Goal: Communication & Community: Participate in discussion

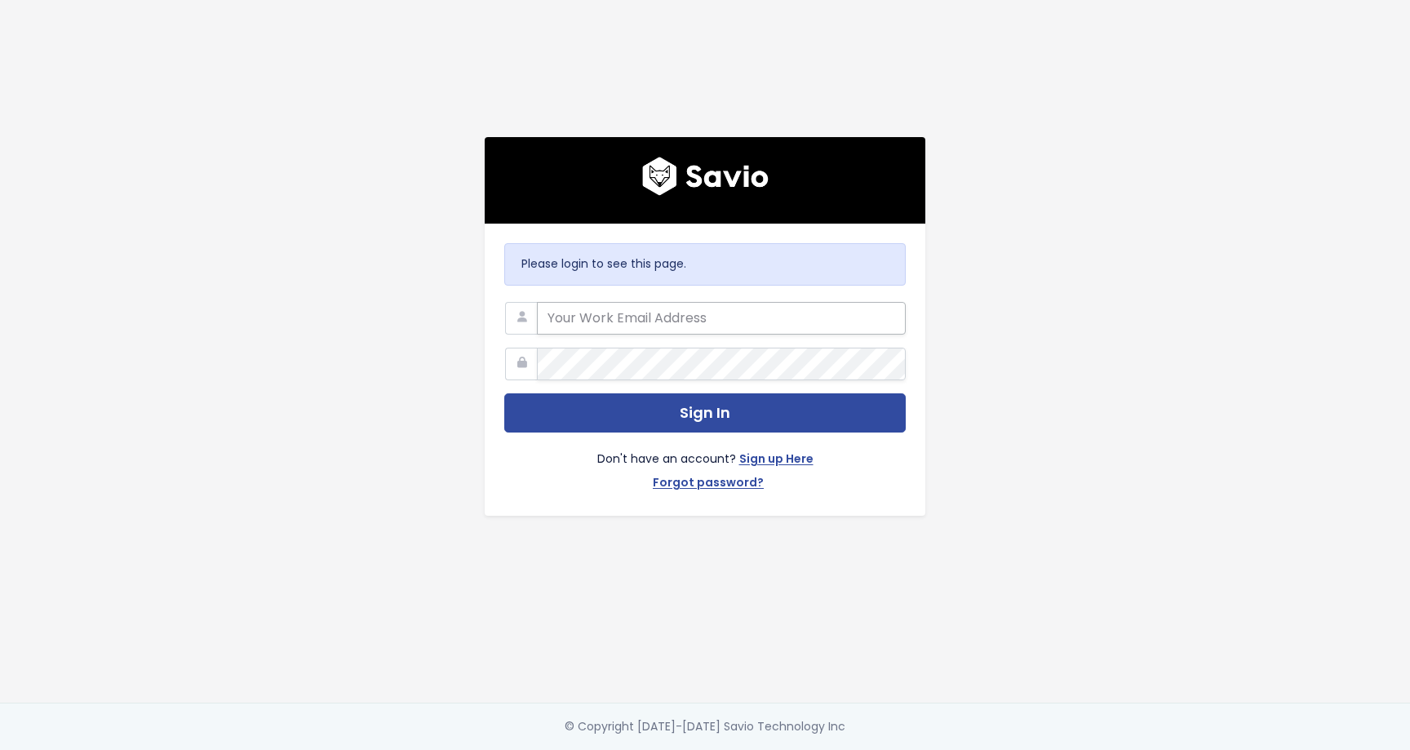
click at [600, 316] on input "email" at bounding box center [721, 318] width 369 height 33
type input "ctheriac@scalecomputing.com"
click at [504, 393] on button "Sign In" at bounding box center [705, 413] width 402 height 40
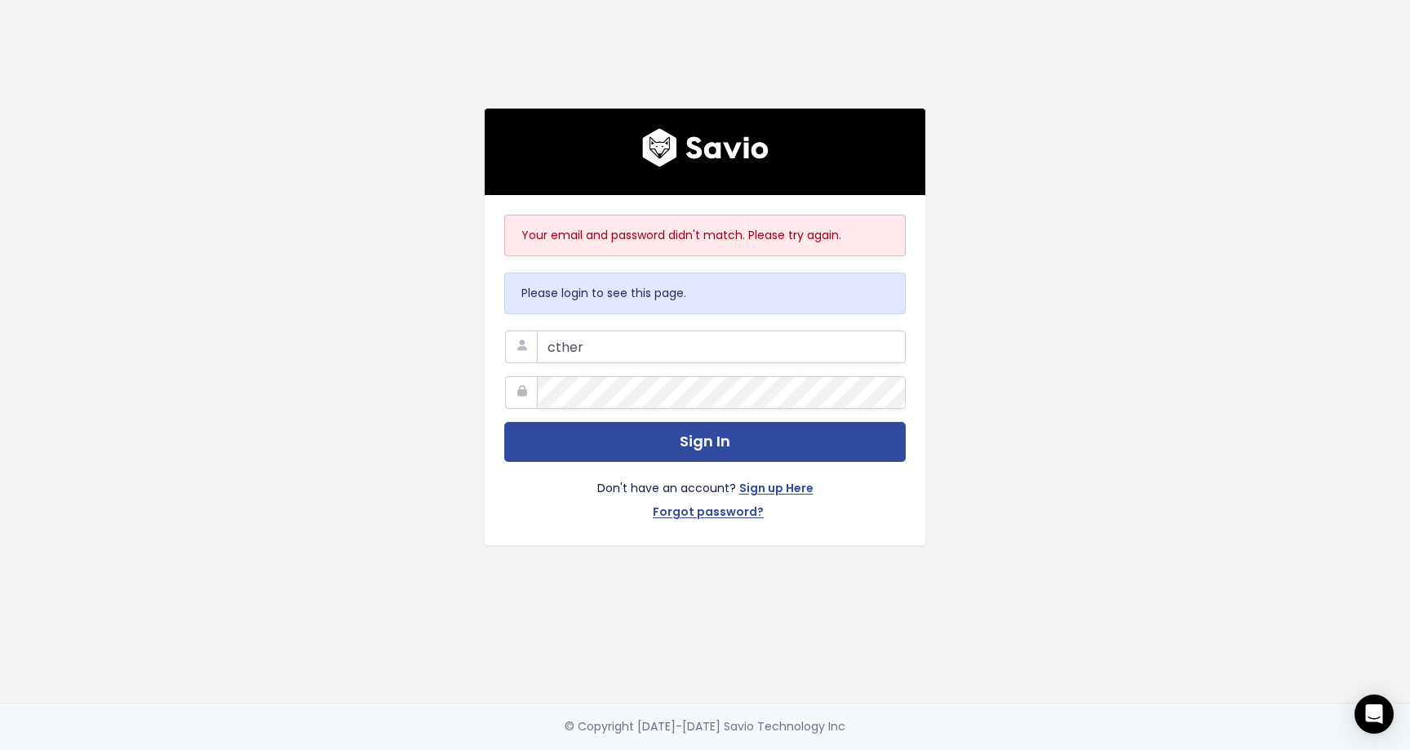
type input "[EMAIL_ADDRESS][DOMAIN_NAME]"
click at [504, 422] on button "Sign In" at bounding box center [705, 442] width 402 height 40
type input "[EMAIL_ADDRESS][DOMAIN_NAME]"
click at [504, 422] on button "Sign In" at bounding box center [705, 442] width 402 height 40
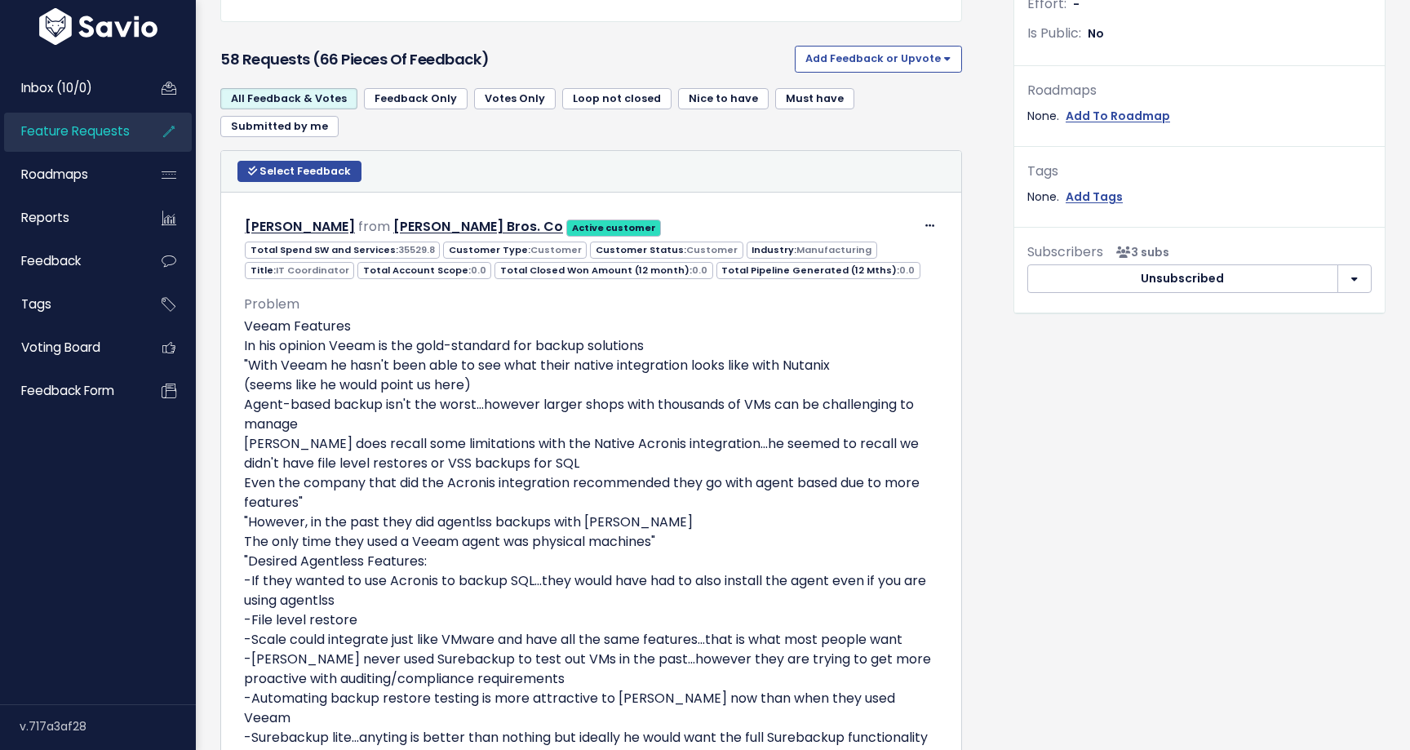
scroll to position [505, 0]
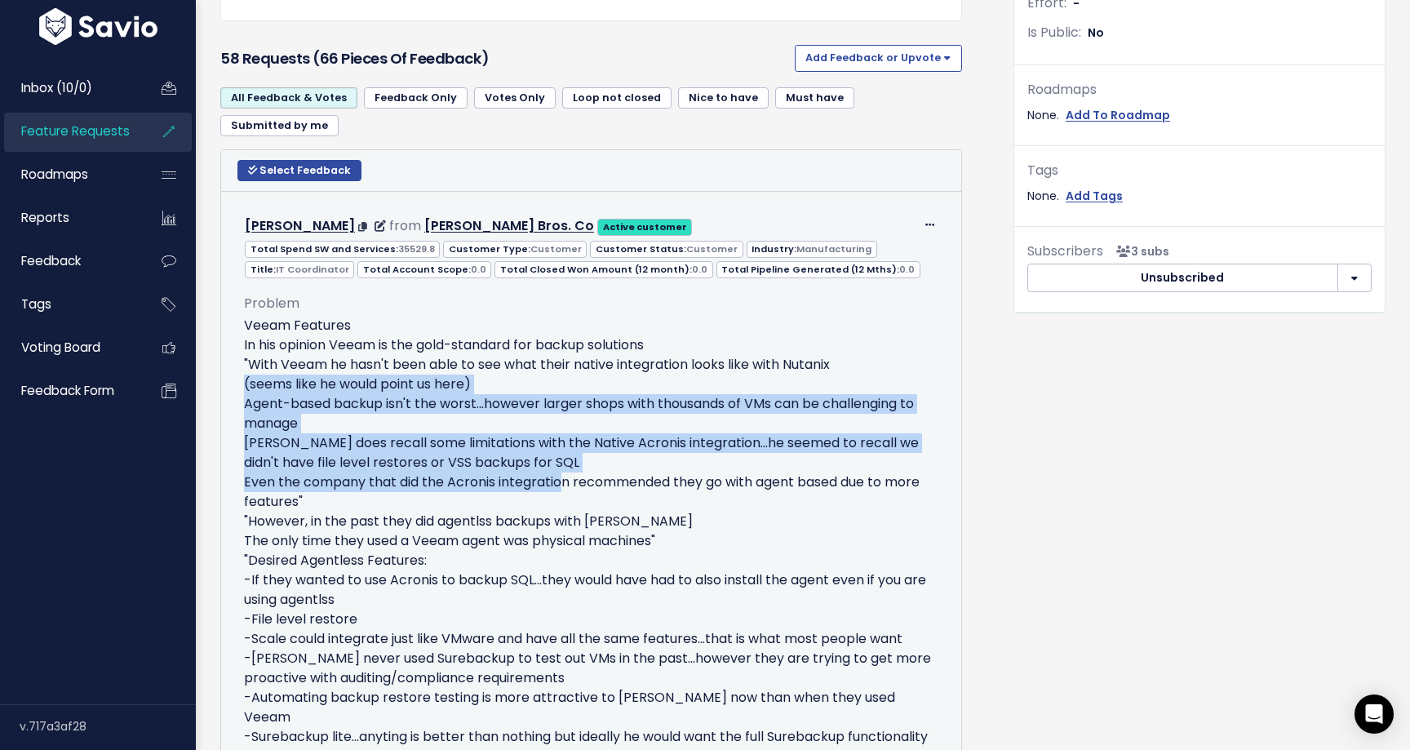
drag, startPoint x: 485, startPoint y: 369, endPoint x: 556, endPoint y: 453, distance: 110.0
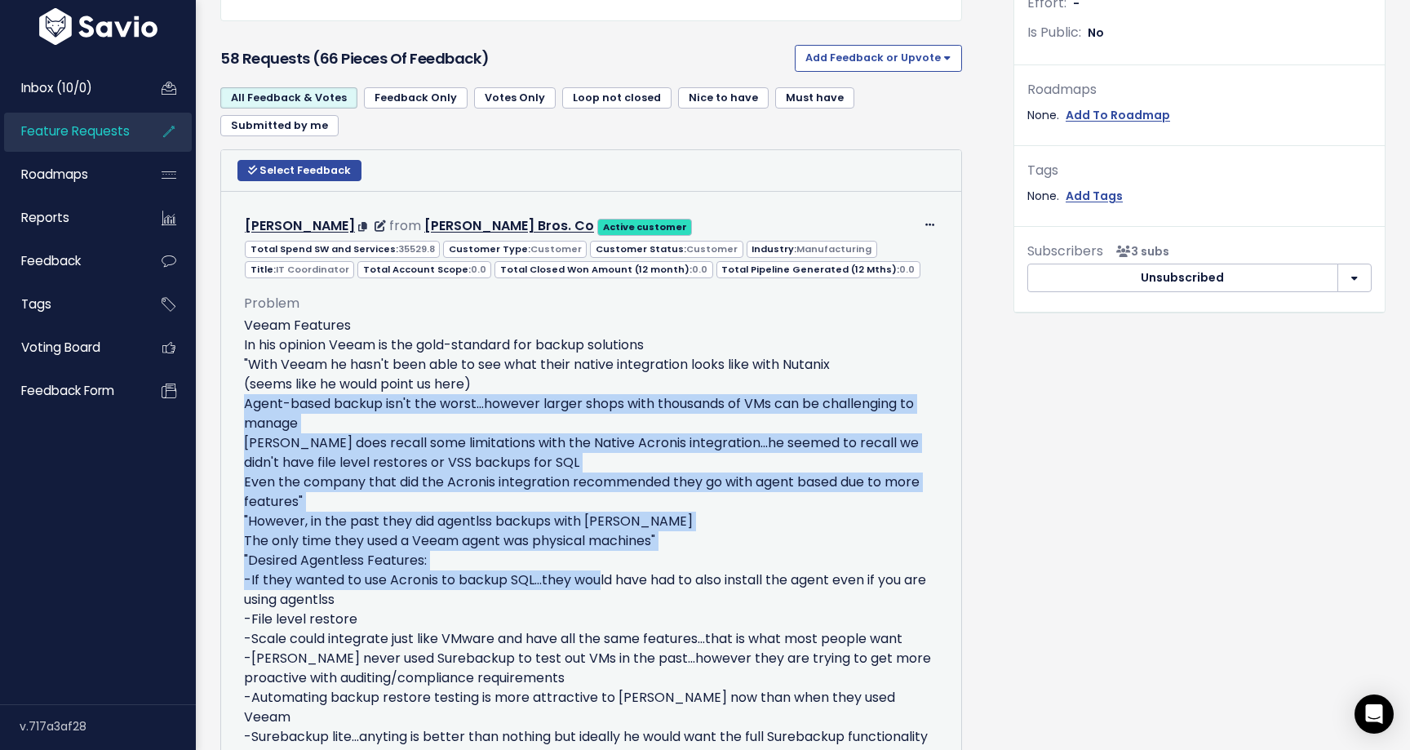
drag, startPoint x: 560, startPoint y: 405, endPoint x: 592, endPoint y: 562, distance: 160.7
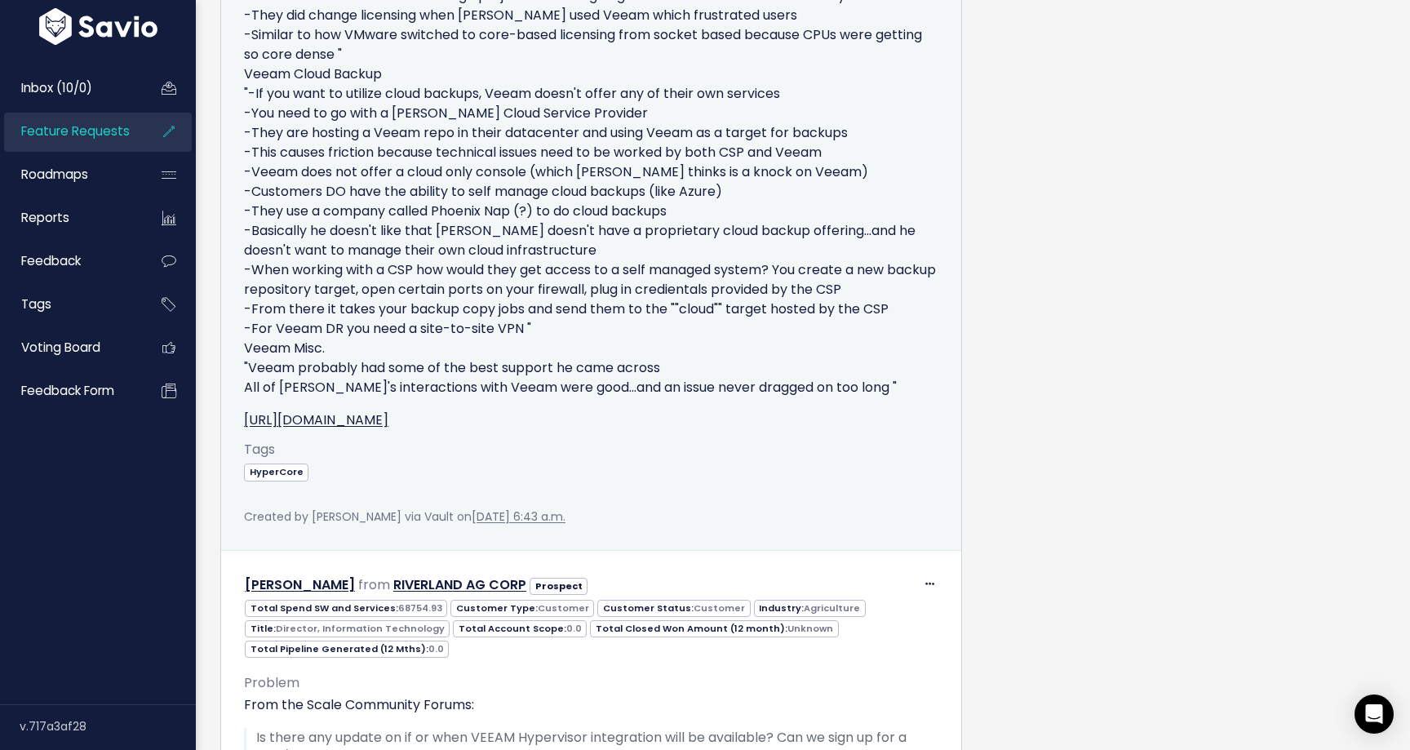
scroll to position [1457, 0]
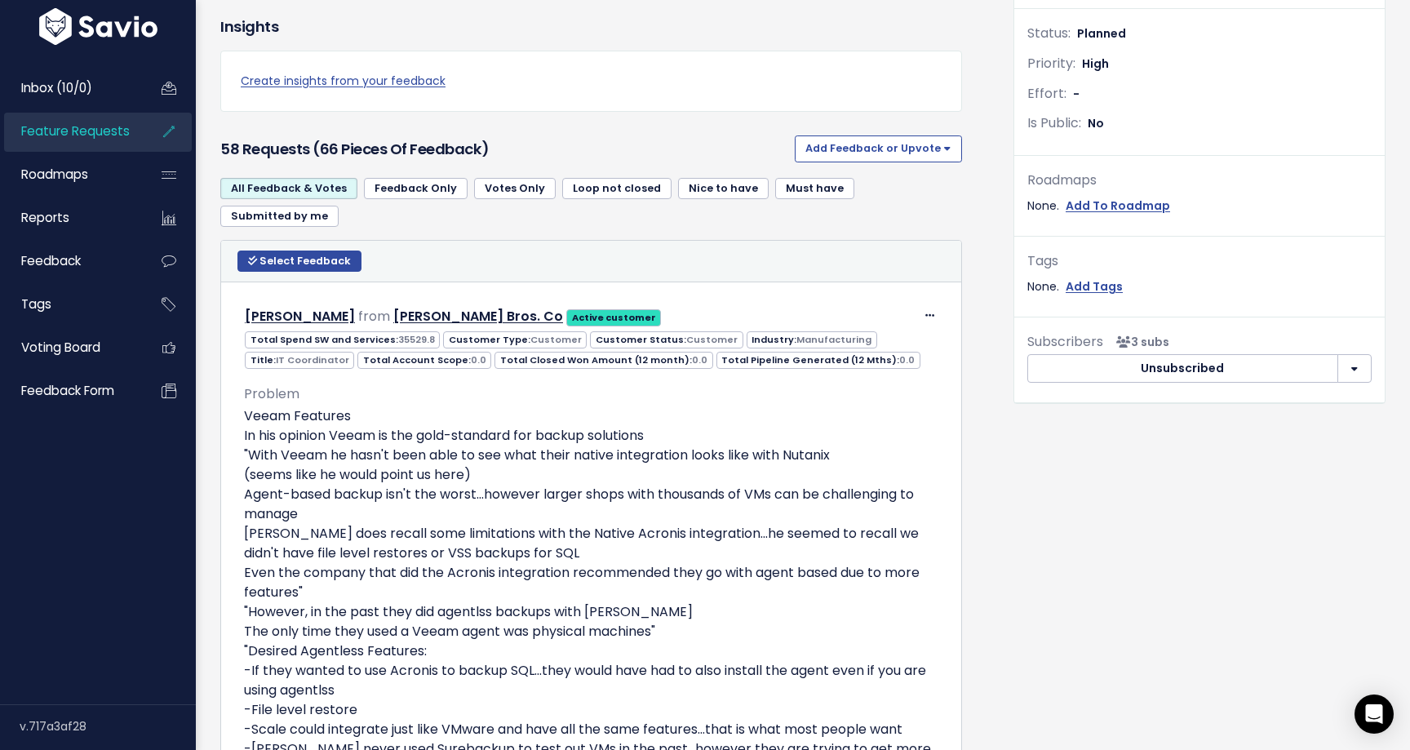
scroll to position [457, 0]
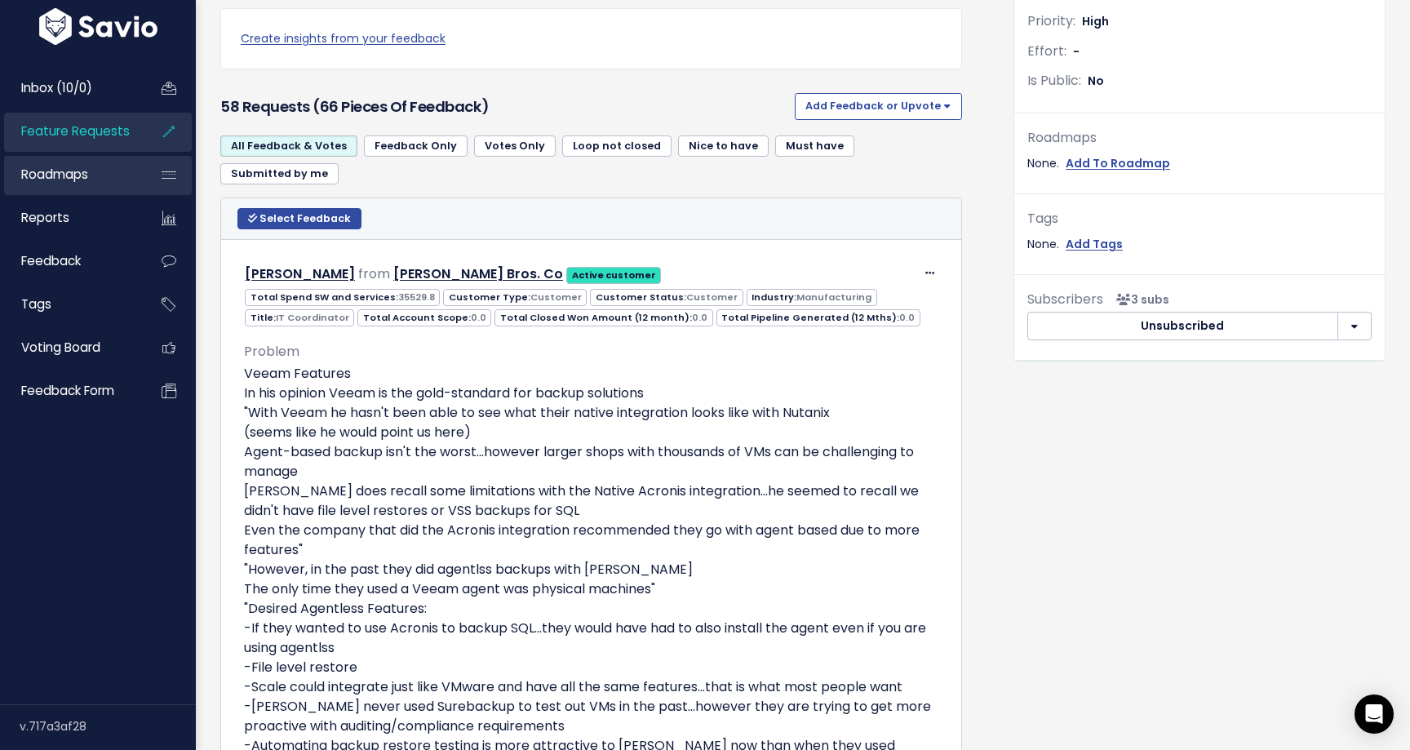
click at [91, 167] on link "Roadmaps" at bounding box center [69, 175] width 131 height 38
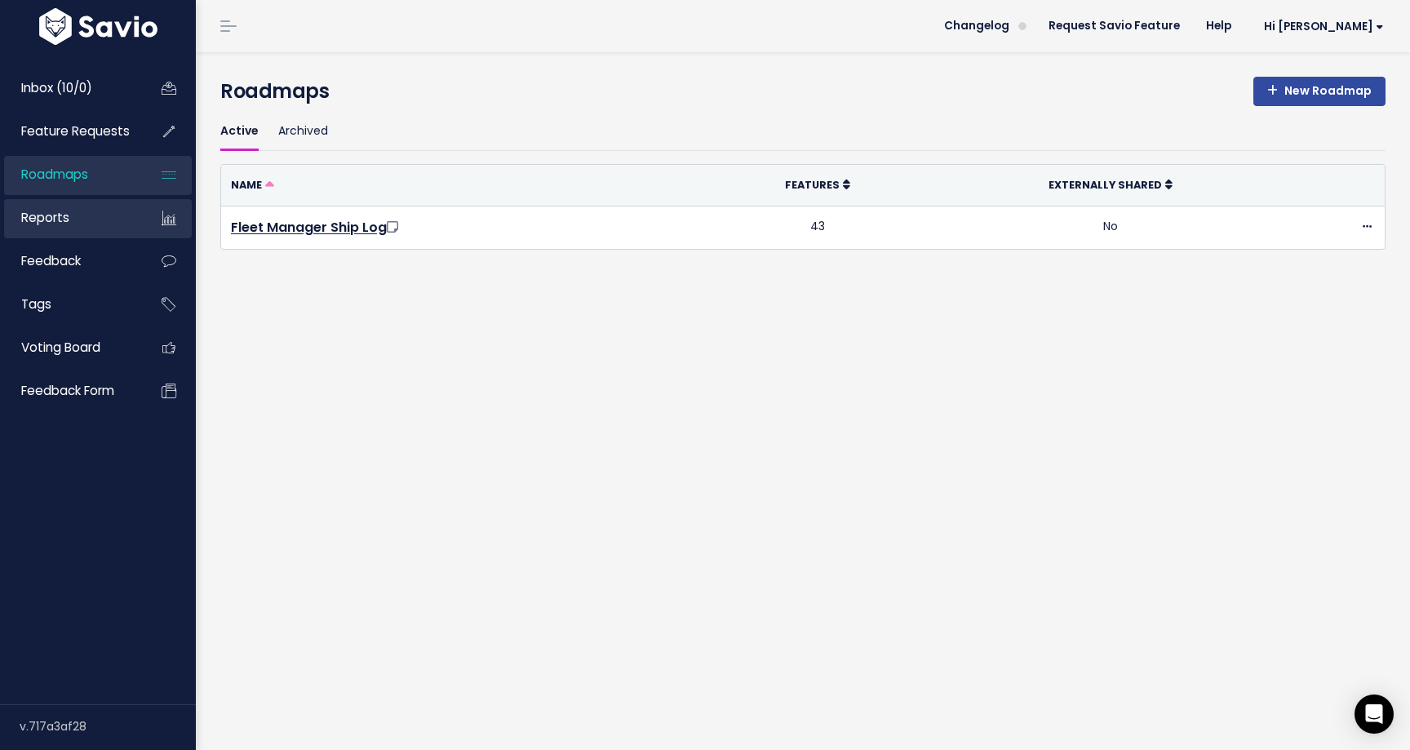
click at [97, 214] on link "Reports" at bounding box center [69, 218] width 131 height 38
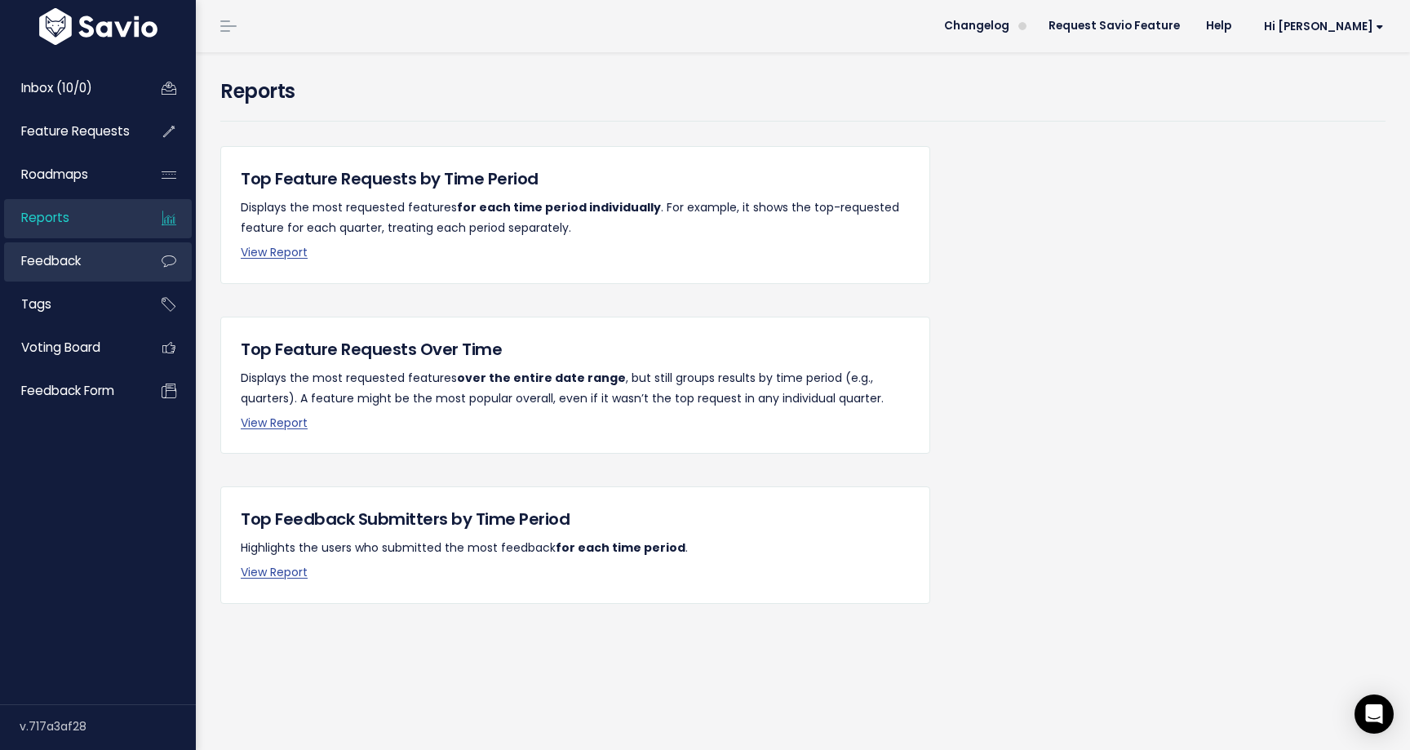
click at [40, 267] on span "Feedback" at bounding box center [51, 260] width 60 height 17
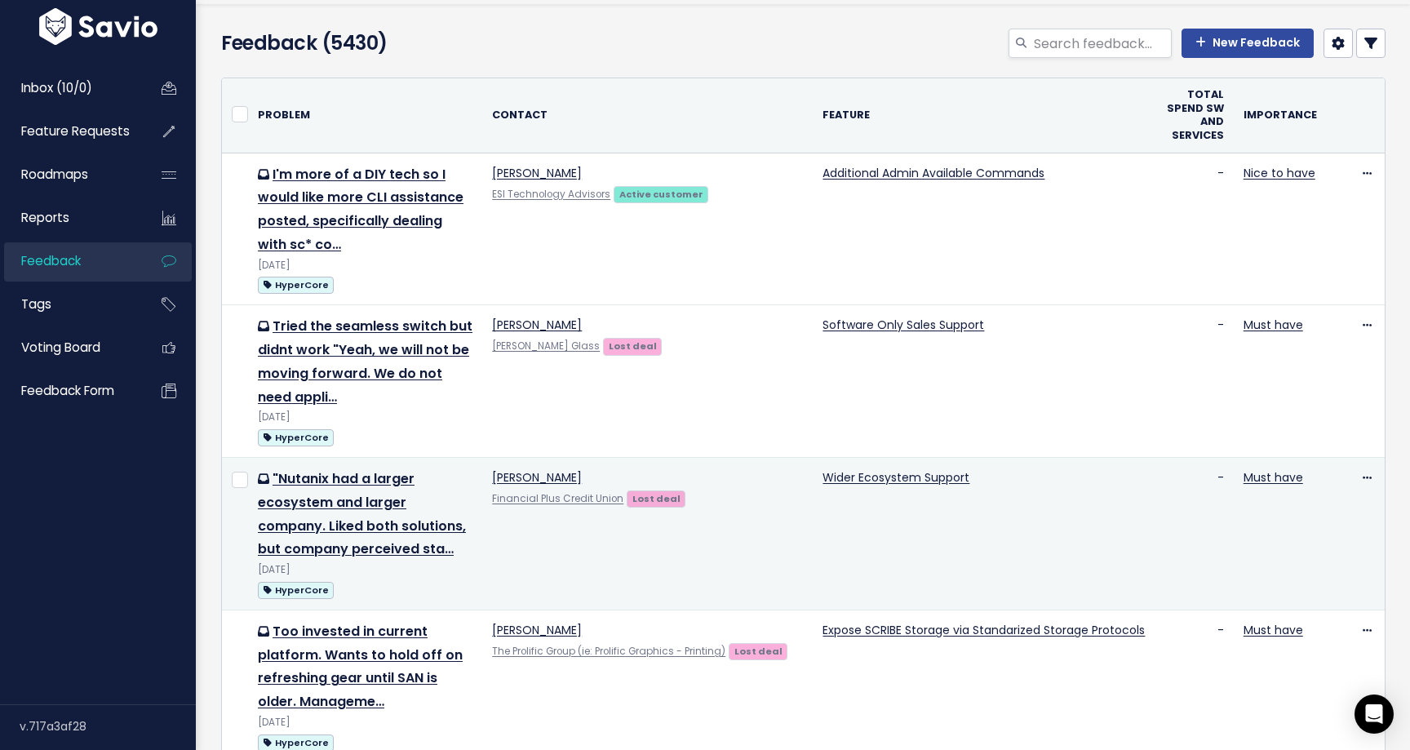
scroll to position [73, 0]
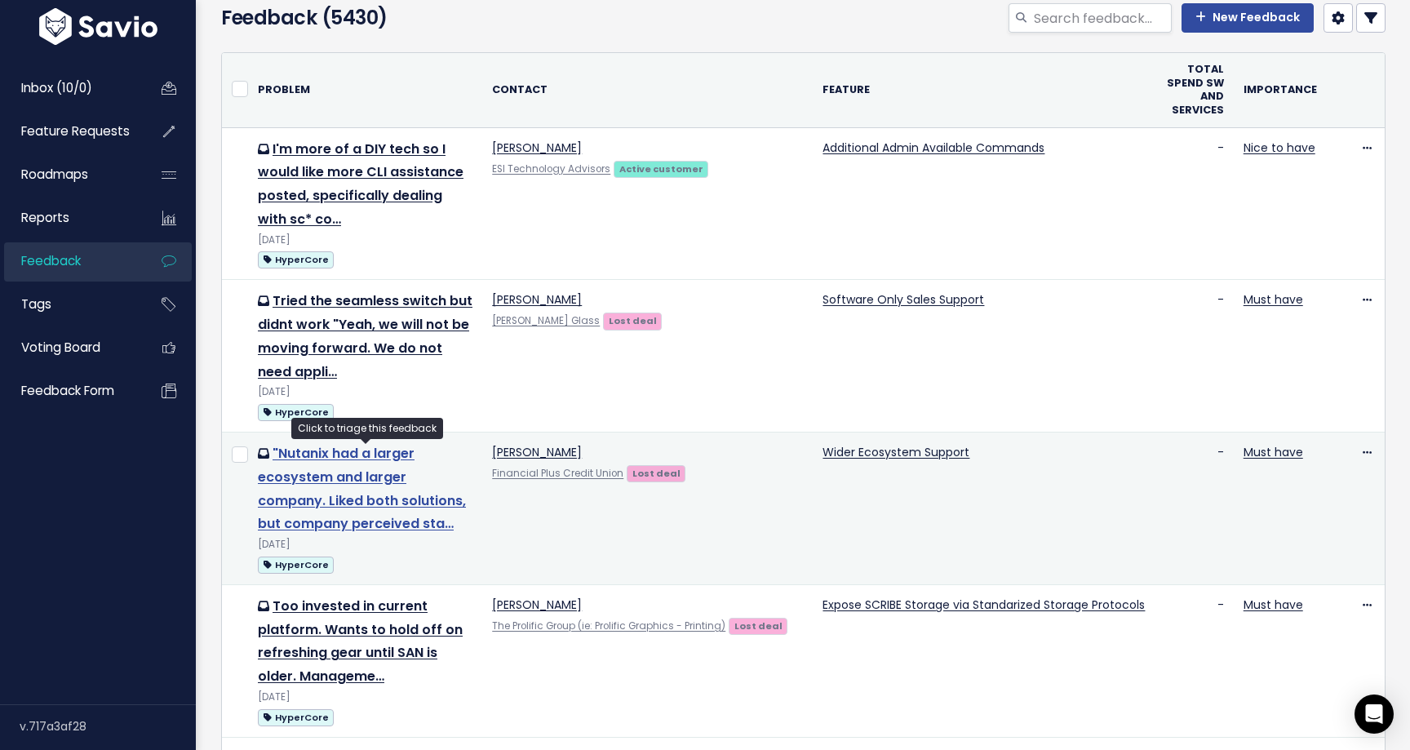
click at [351, 501] on link ""Nutanix had a larger ecosystem and larger company. Liked both solutions, but c…" at bounding box center [362, 488] width 208 height 89
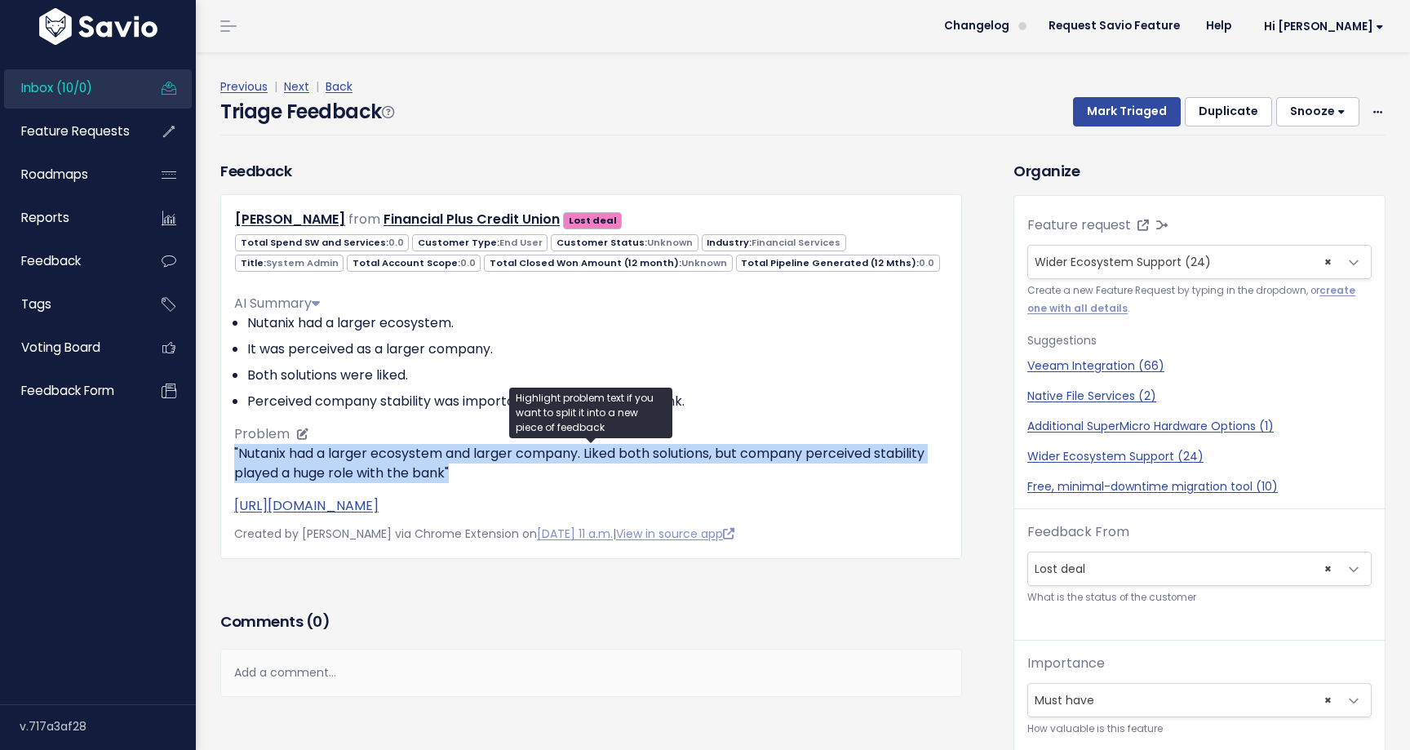
drag, startPoint x: 382, startPoint y: 440, endPoint x: 491, endPoint y: 473, distance: 114.4
click at [491, 473] on div "AI Summary Nutanix had a larger ecosystem. It was perceived as a larger company…" at bounding box center [591, 398] width 714 height 235
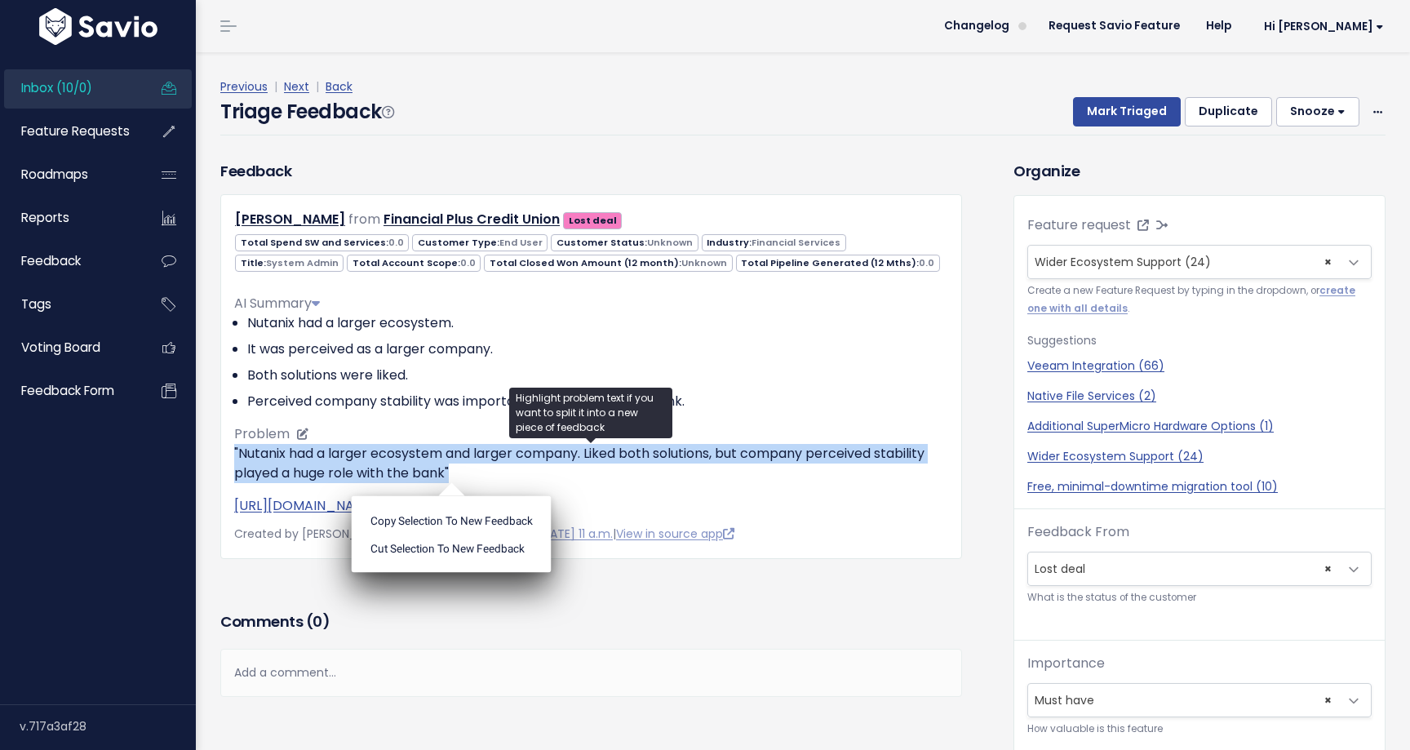
click at [491, 473] on p ""Nutanix had a larger ecosystem and larger company. Liked both solutions, but c…" at bounding box center [591, 463] width 714 height 39
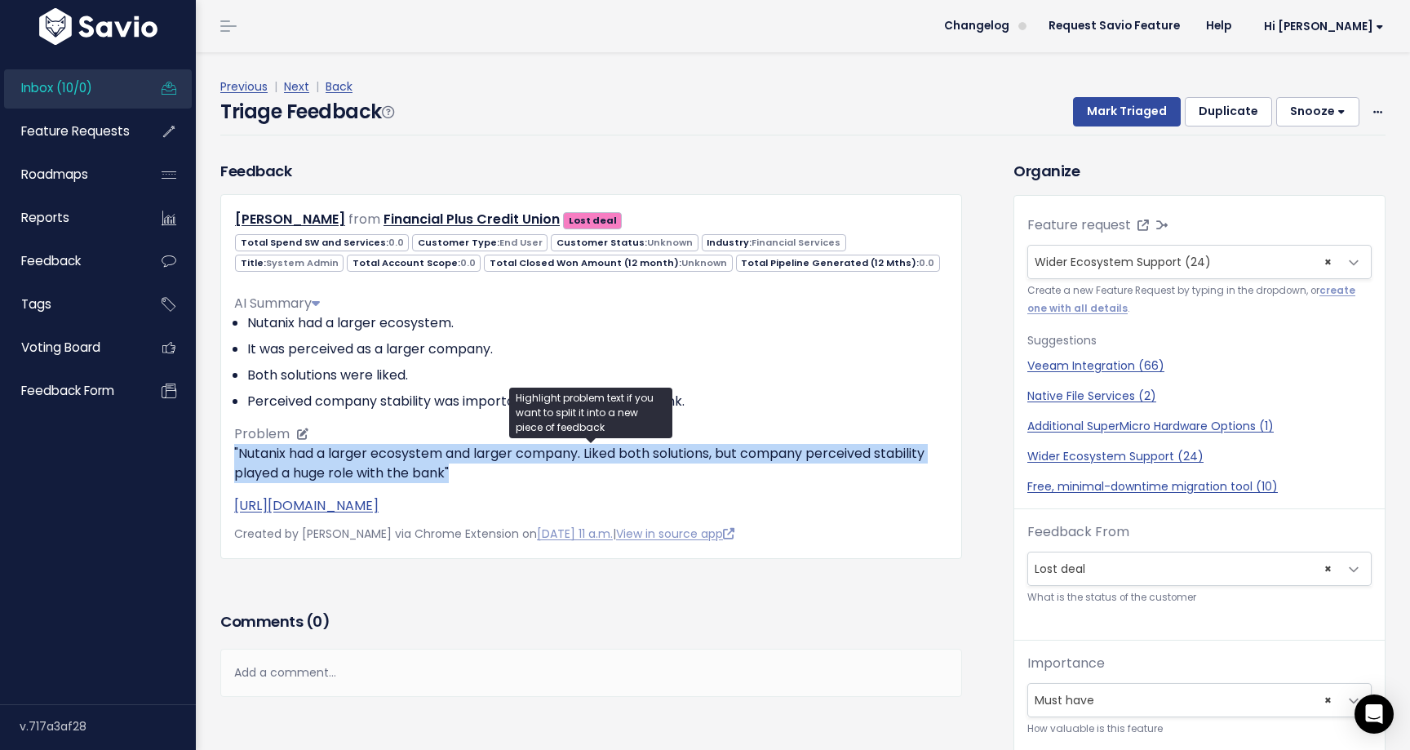
drag, startPoint x: 492, startPoint y: 468, endPoint x: 449, endPoint y: 429, distance: 57.8
click at [449, 429] on div "AI Summary Nutanix had a larger ecosystem. It was perceived as a larger company…" at bounding box center [591, 398] width 714 height 235
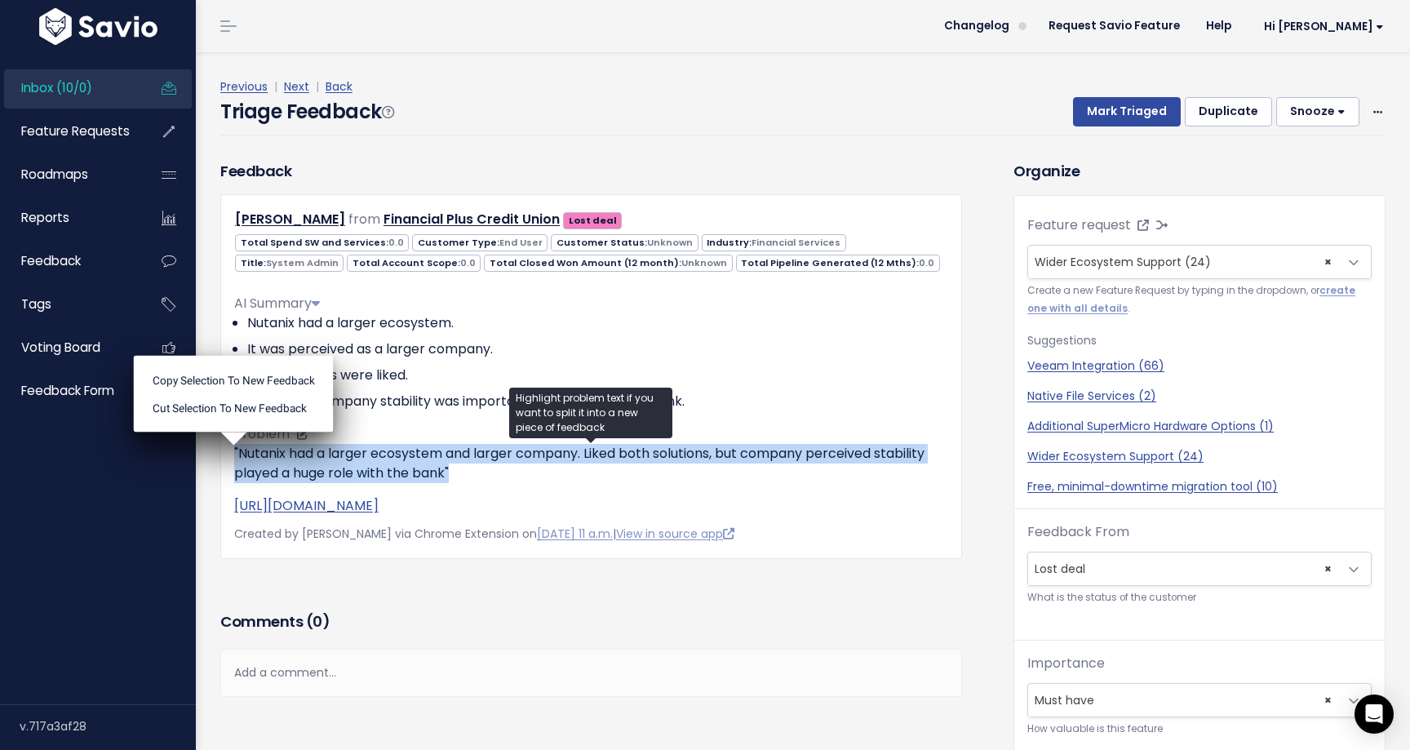
click at [449, 429] on div "AI Summary Nutanix had a larger ecosystem. It was perceived as a larger company…" at bounding box center [591, 398] width 714 height 235
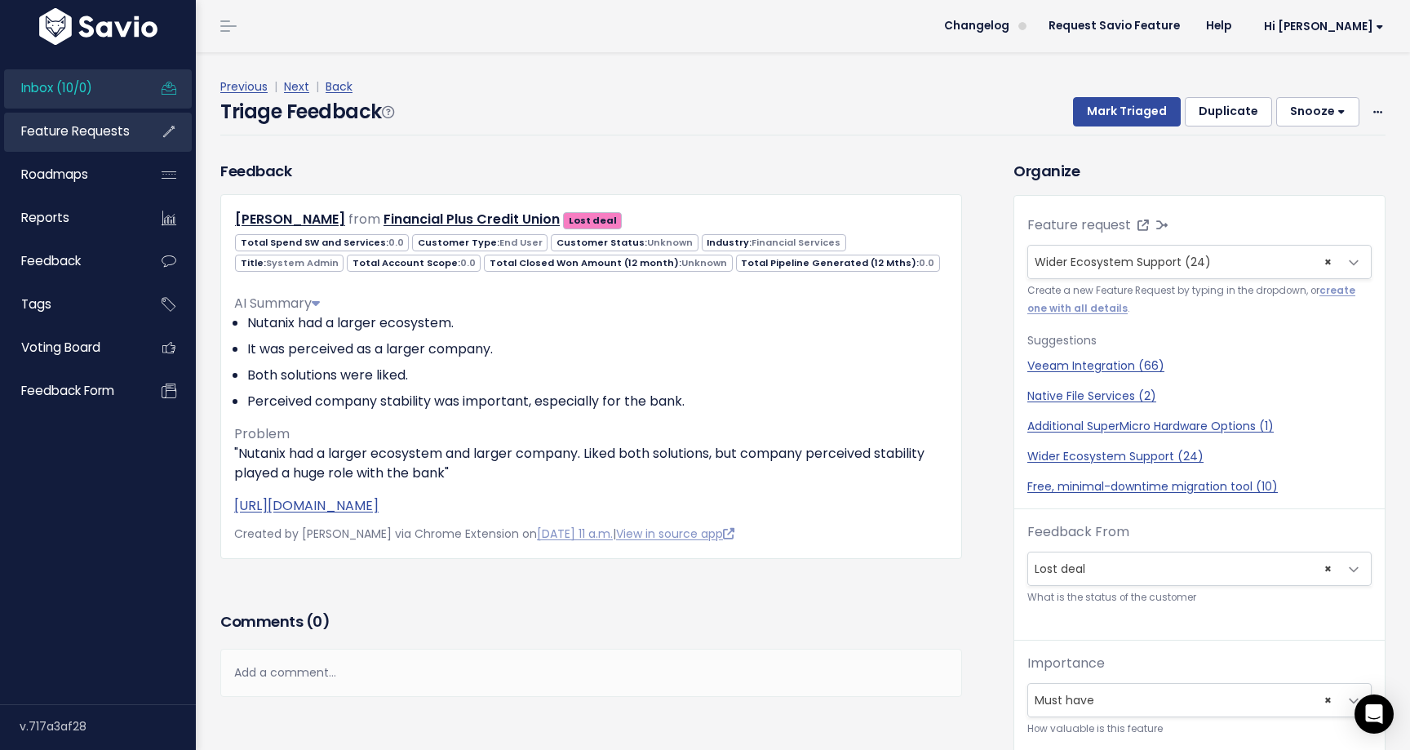
click at [105, 137] on span "Feature Requests" at bounding box center [75, 130] width 109 height 17
click at [336, 666] on div "Add a comment..." at bounding box center [591, 673] width 742 height 48
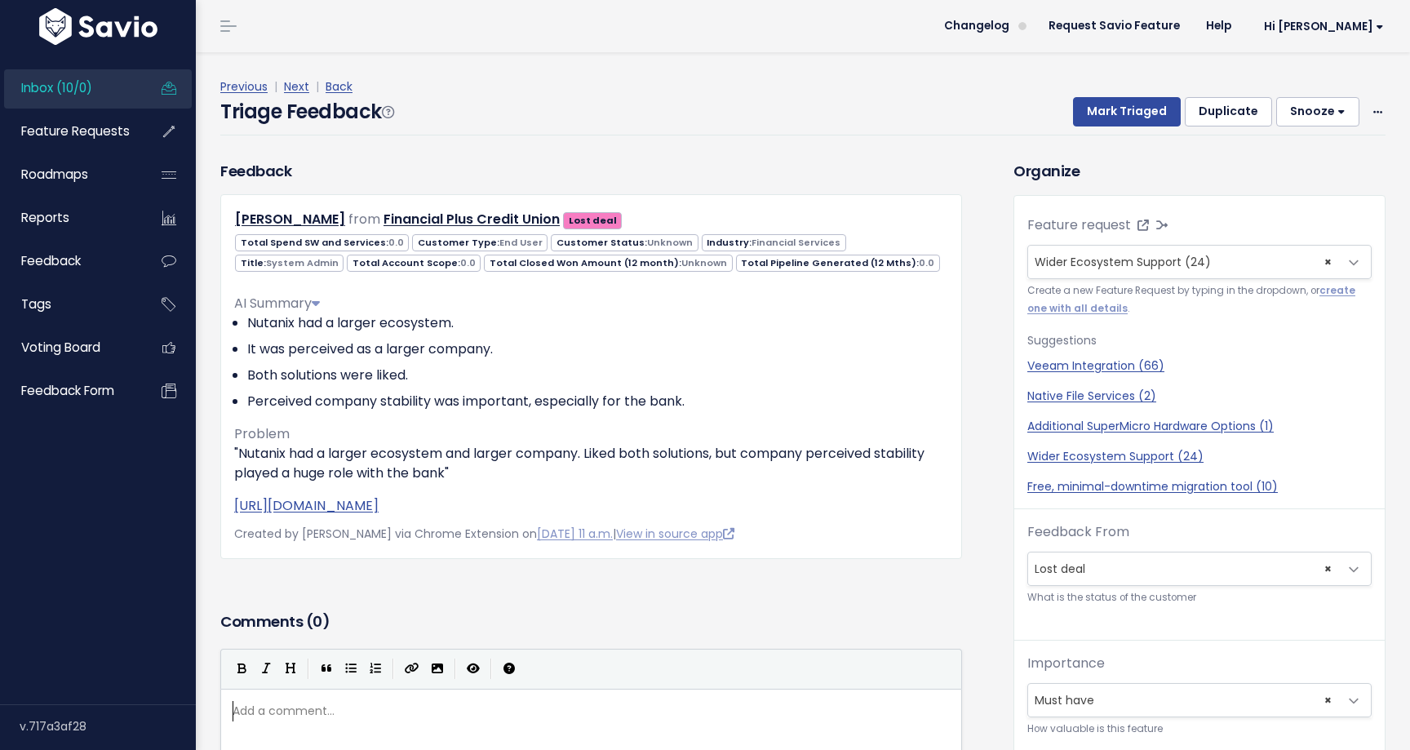
scroll to position [6, 0]
type textarea "Could see this also meaning that tha"
type textarea "ey are financially more vial"
type textarea "ble"
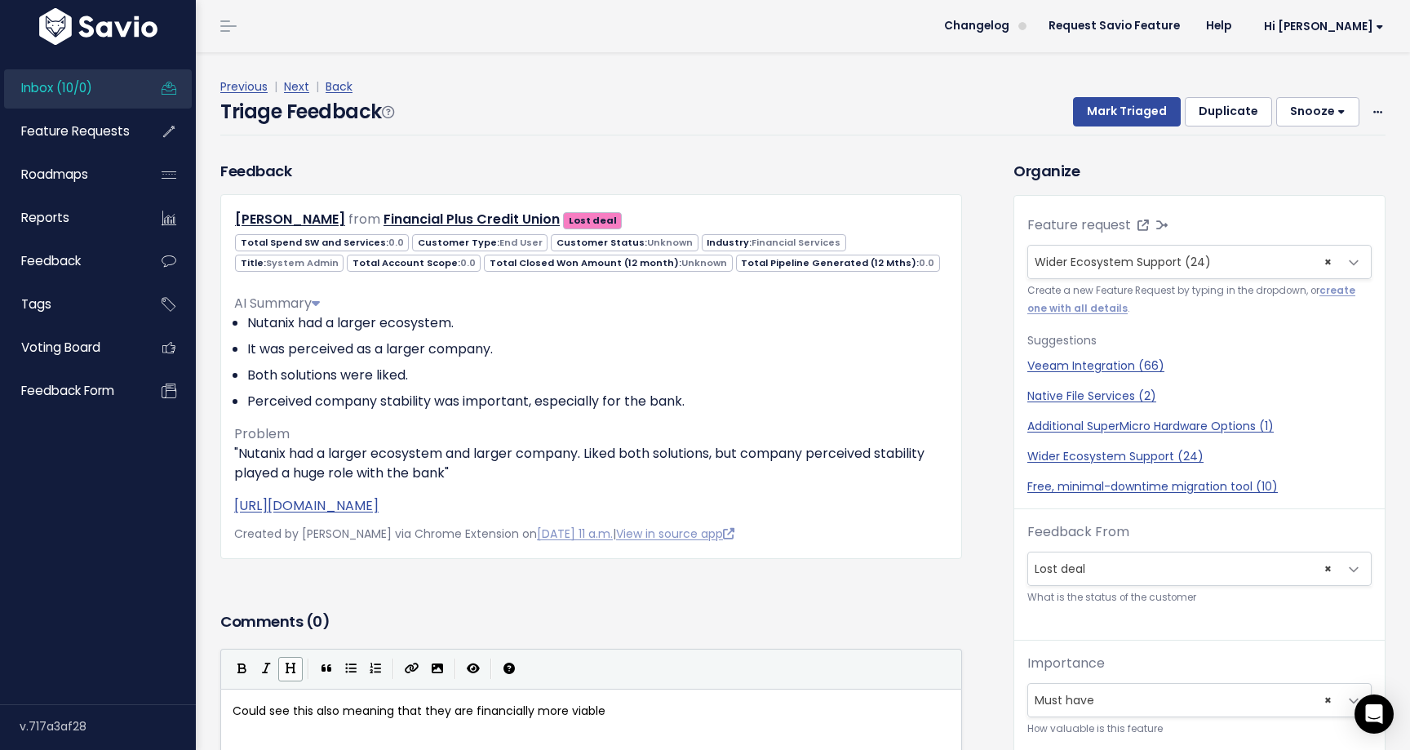
scroll to position [6, 7]
type textarea "?"
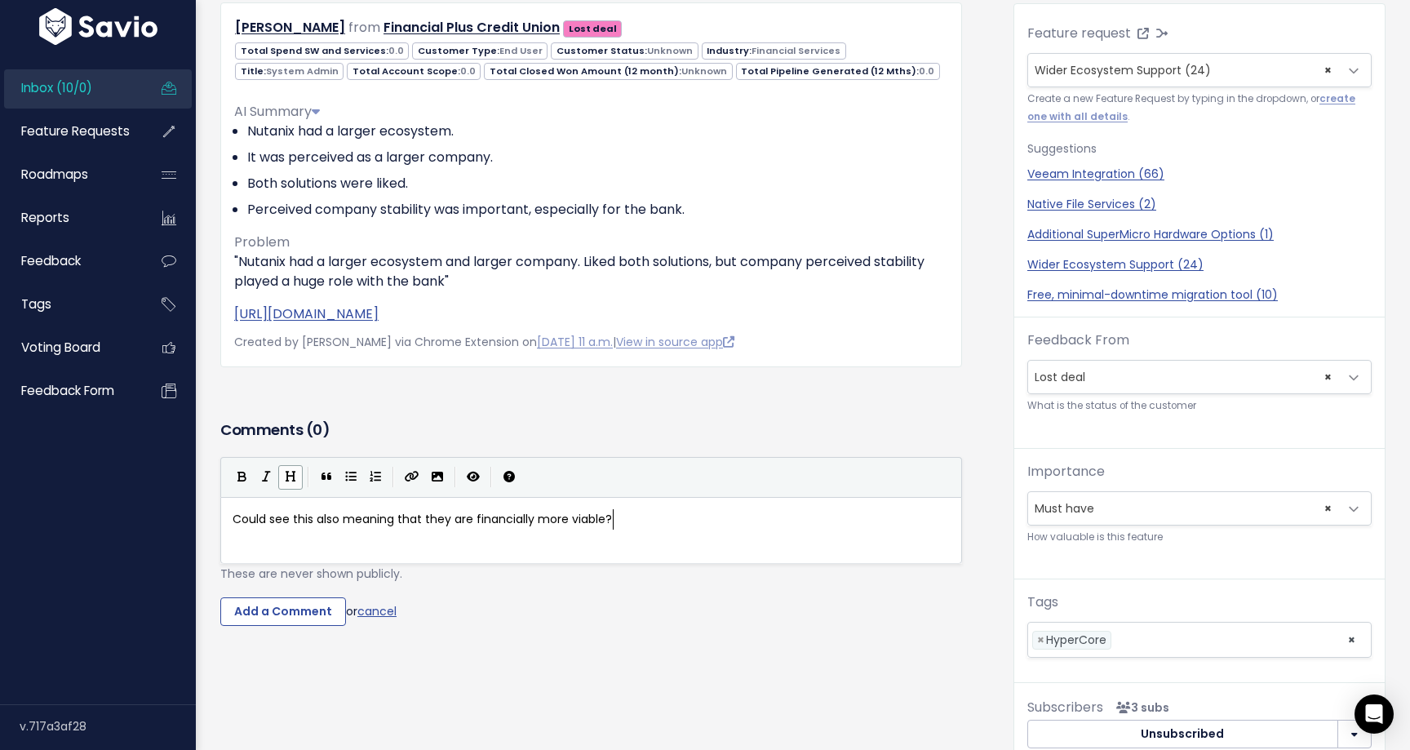
scroll to position [145, 0]
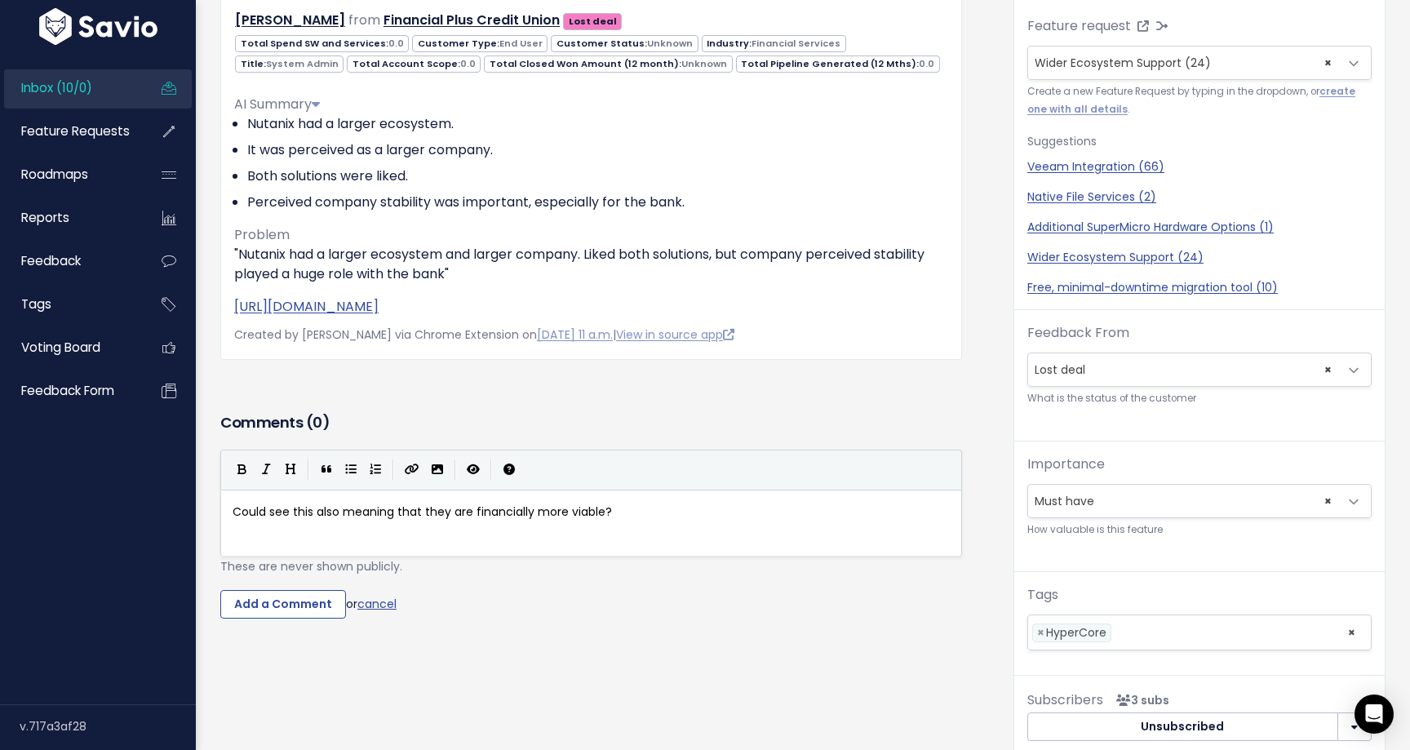
click at [469, 509] on span "Could see this also meaning that they are financially more viable?" at bounding box center [423, 512] width 380 height 16
type textarea "believe"
type textarea "d to be more"
click at [664, 515] on span "Could see this also meaning that they are believed to be more financially more …" at bounding box center [482, 512] width 499 height 16
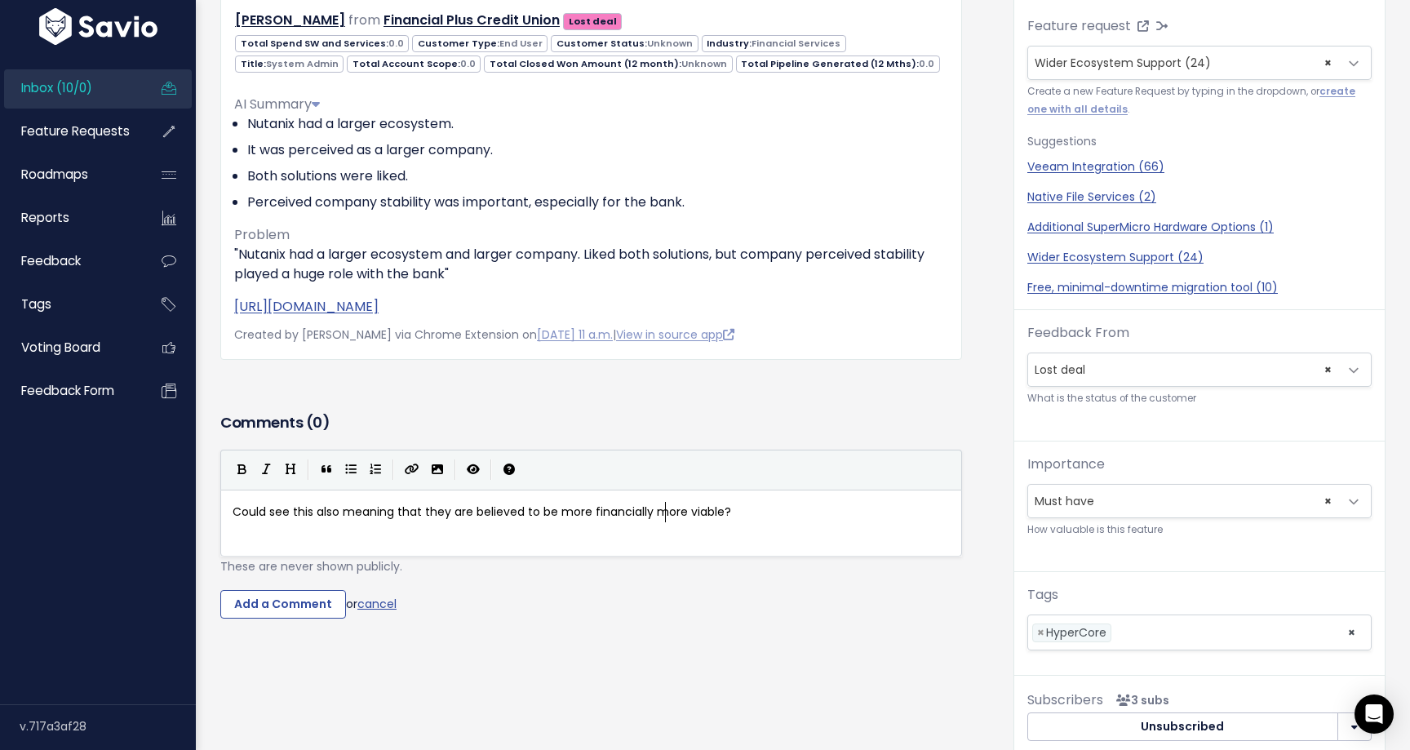
type textarea "more"
click at [283, 598] on input "Add a Comment" at bounding box center [283, 604] width 126 height 29
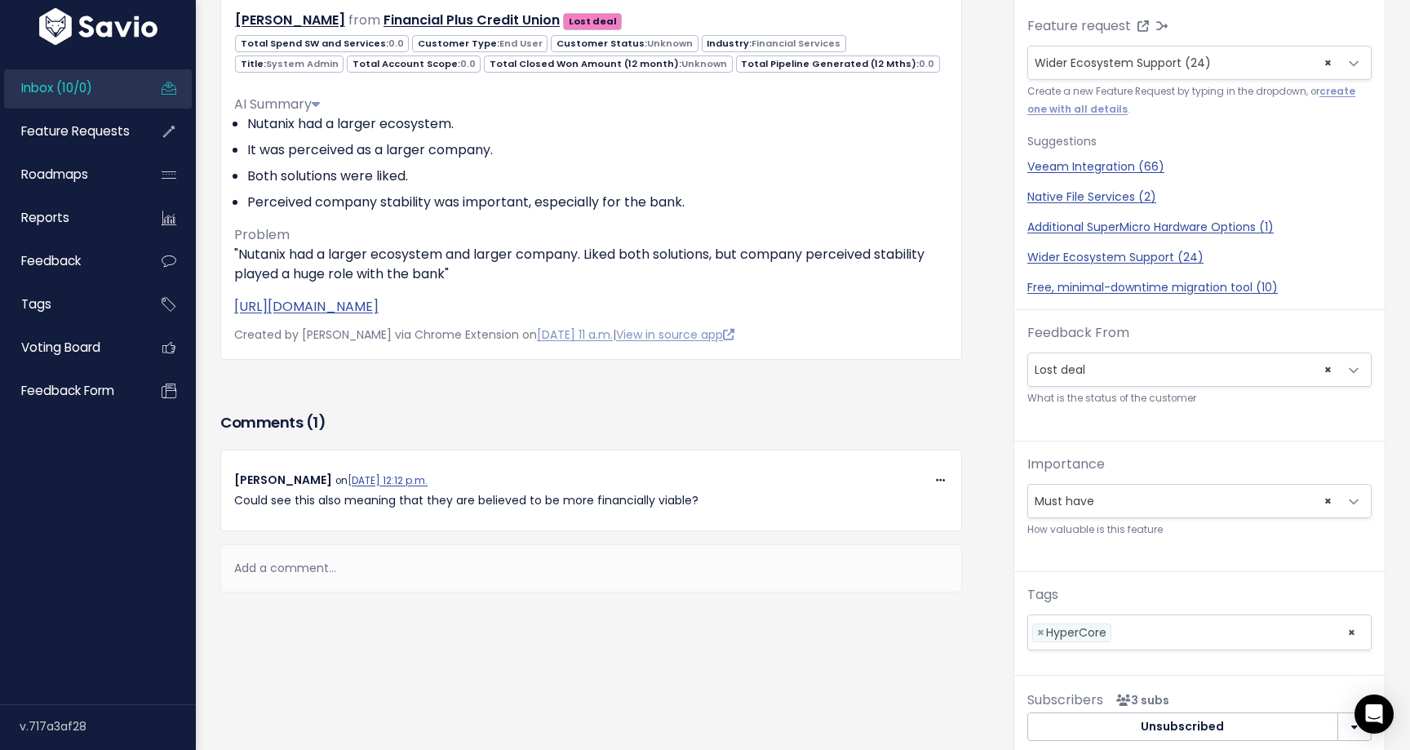
click at [92, 92] on span "Inbox (10/0)" at bounding box center [56, 87] width 71 height 17
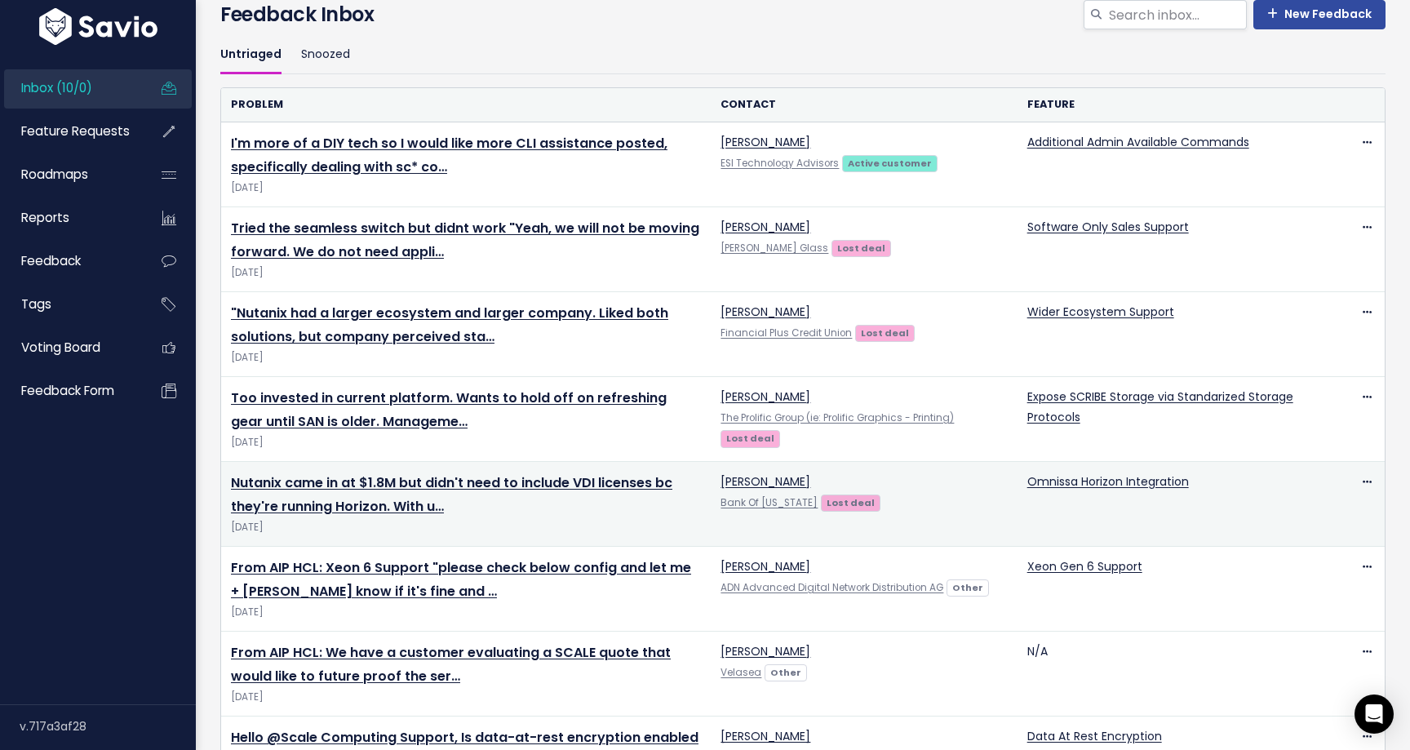
scroll to position [82, 0]
